Goal: Task Accomplishment & Management: Manage account settings

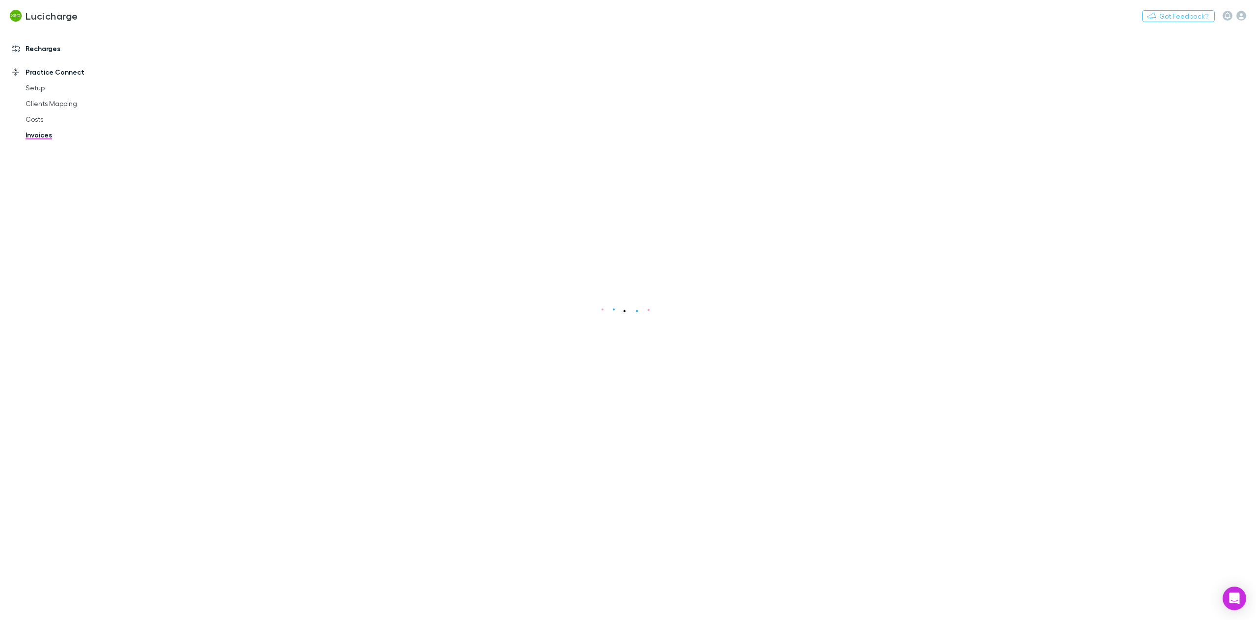
click at [54, 51] on link "Recharges" at bounding box center [70, 49] width 136 height 16
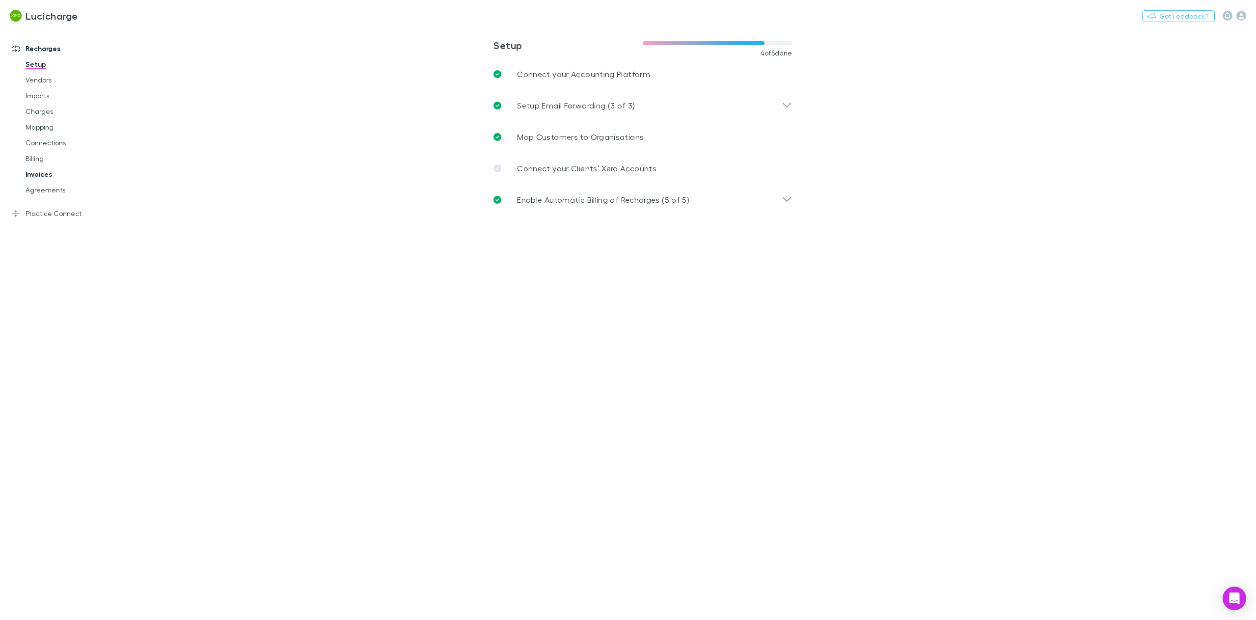
click at [48, 172] on link "Invoices" at bounding box center [77, 174] width 122 height 16
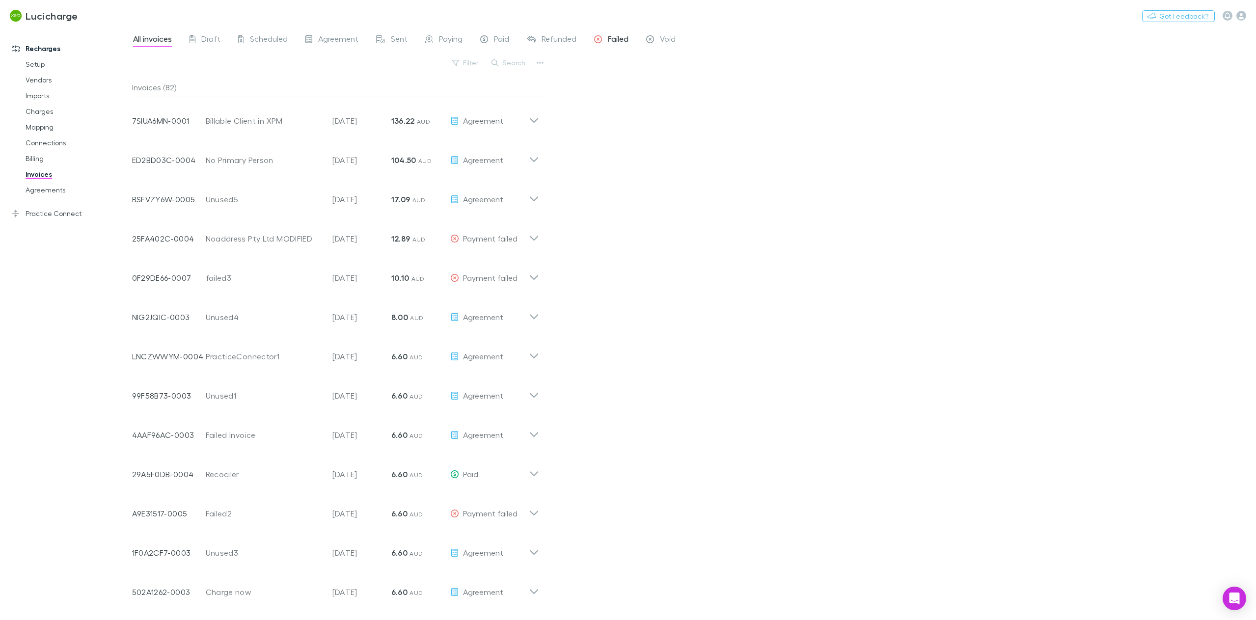
click at [614, 38] on span "Failed" at bounding box center [618, 40] width 21 height 13
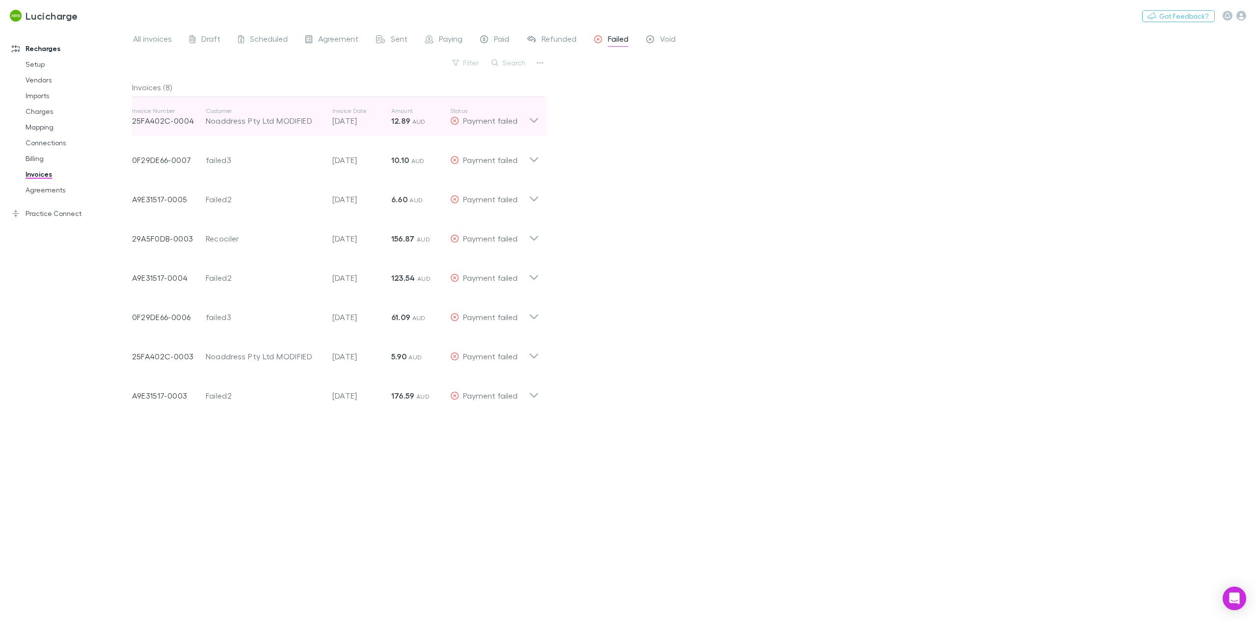
click at [533, 119] on icon at bounding box center [534, 117] width 10 height 20
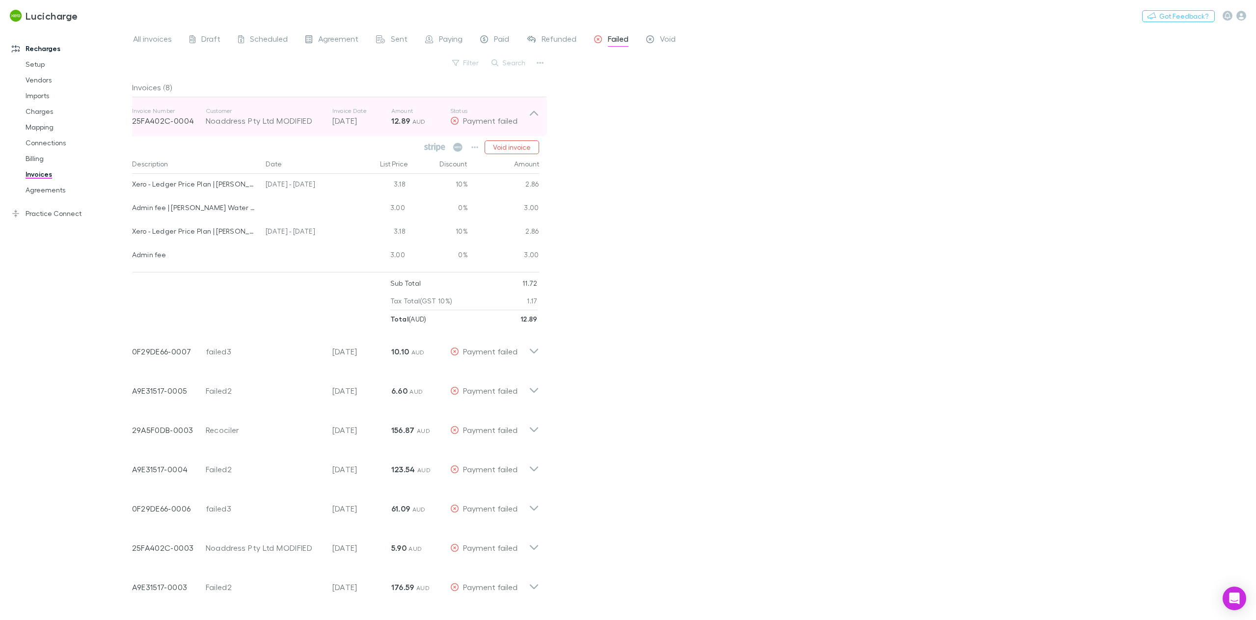
click at [533, 119] on icon at bounding box center [534, 117] width 10 height 20
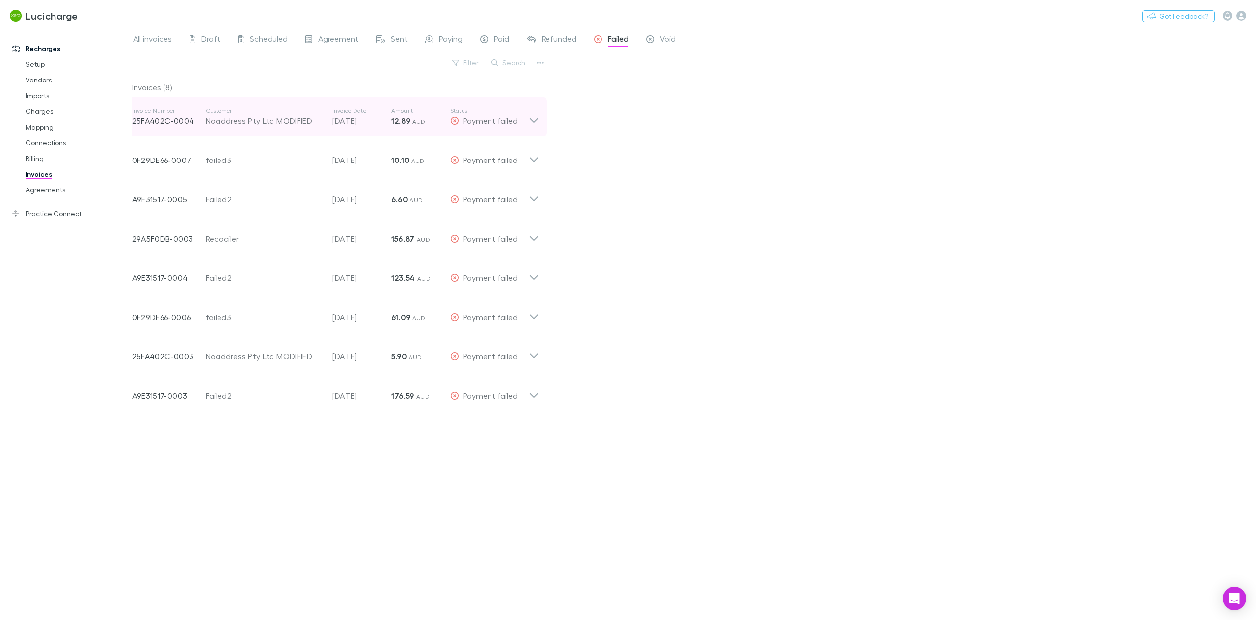
click at [536, 120] on icon at bounding box center [533, 120] width 8 height 5
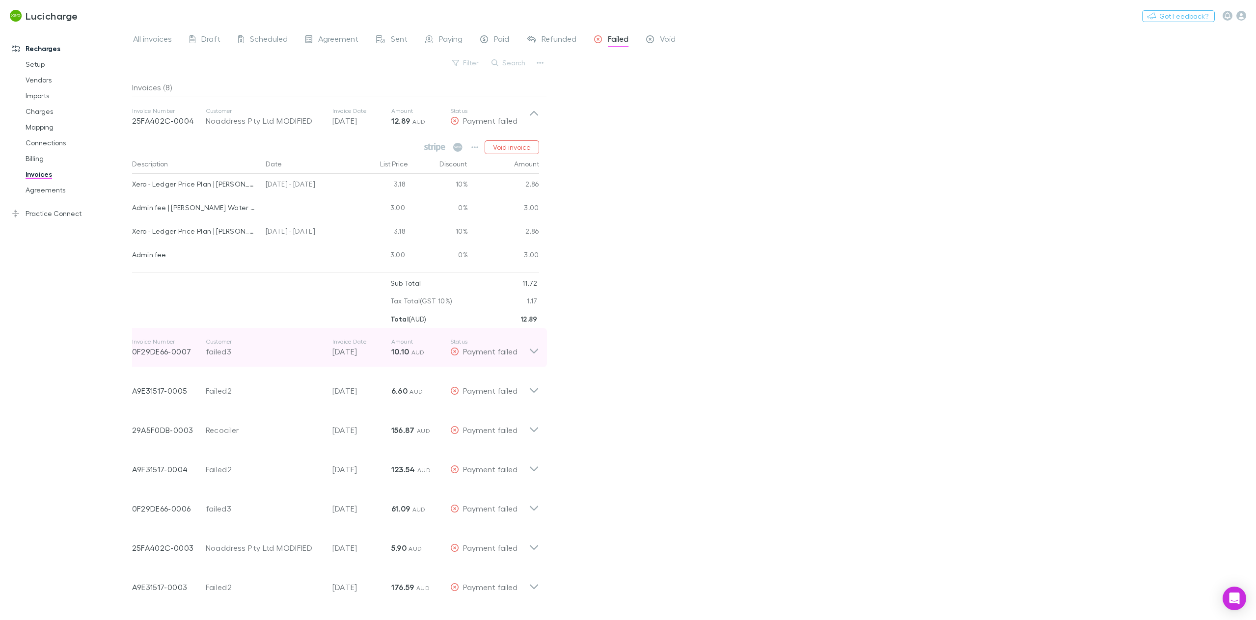
click at [536, 352] on icon at bounding box center [534, 348] width 10 height 20
